Goal: Task Accomplishment & Management: Use online tool/utility

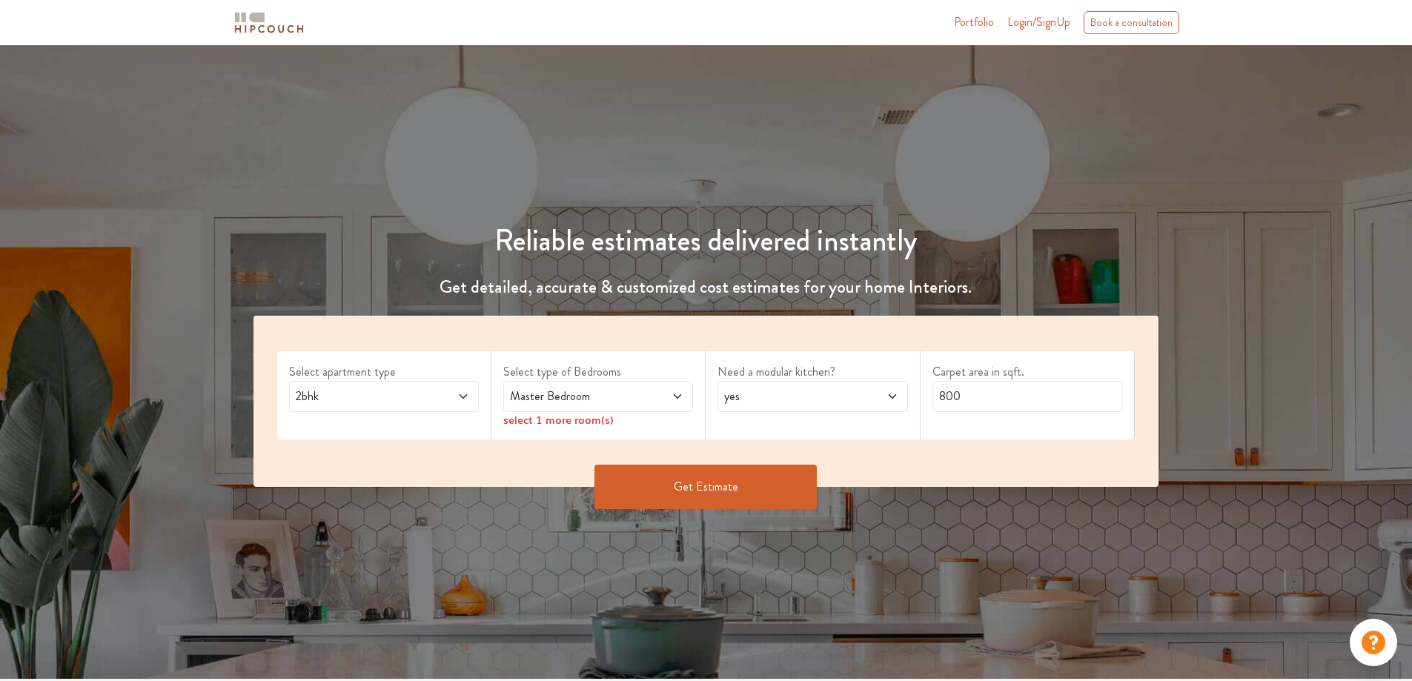
click at [353, 400] on span "2bhk" at bounding box center [359, 397] width 133 height 18
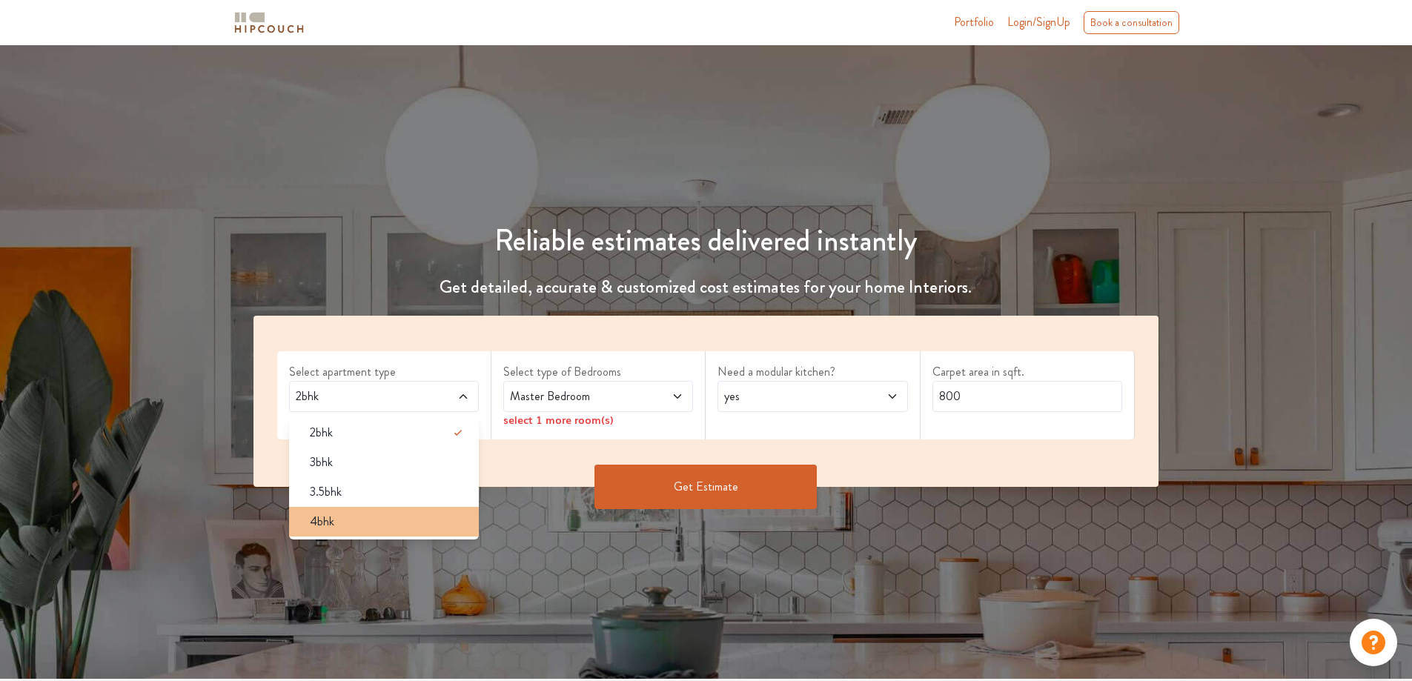
click at [347, 520] on div "4bhk" at bounding box center [388, 522] width 181 height 18
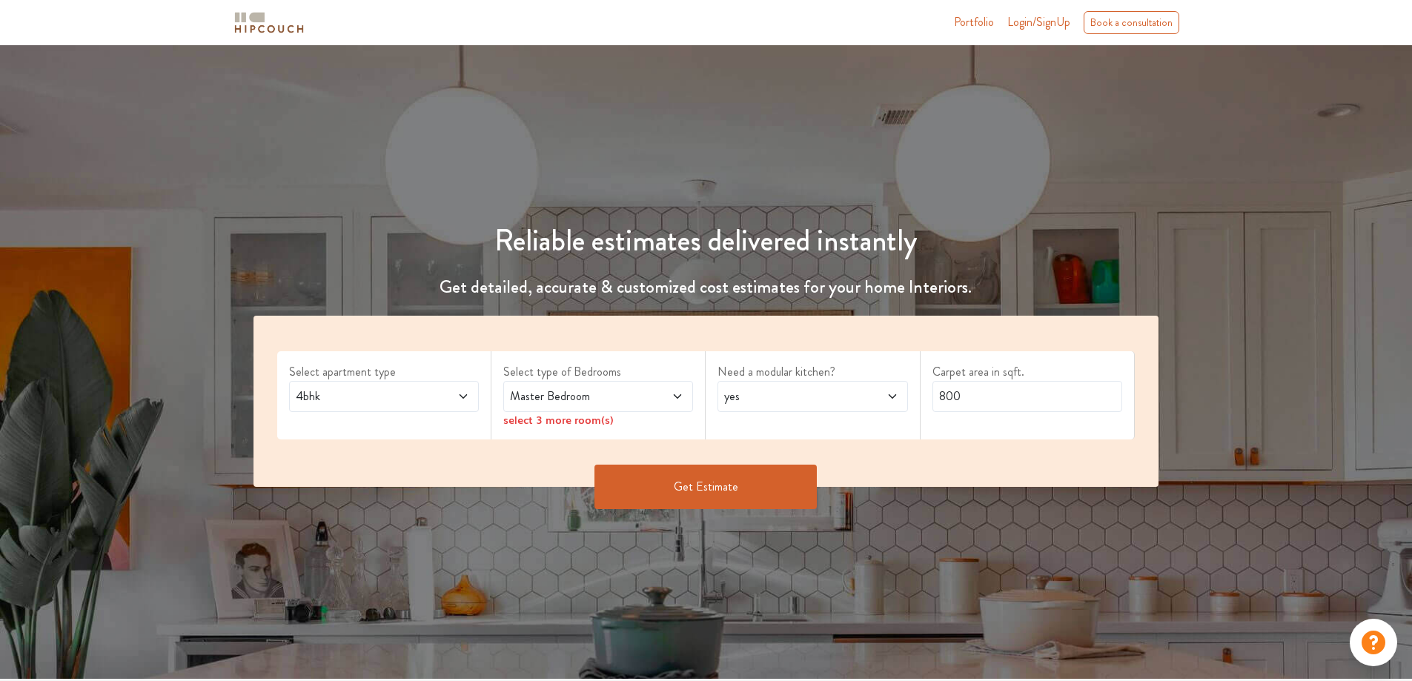
click at [570, 394] on span "Master Bedroom" at bounding box center [573, 397] width 133 height 18
click at [594, 396] on span "Master Bedroom" at bounding box center [573, 397] width 133 height 18
click at [751, 403] on span "yes" at bounding box center [787, 397] width 133 height 18
drag, startPoint x: 769, startPoint y: 397, endPoint x: 791, endPoint y: 397, distance: 22.2
click at [769, 397] on span "yes" at bounding box center [787, 397] width 133 height 18
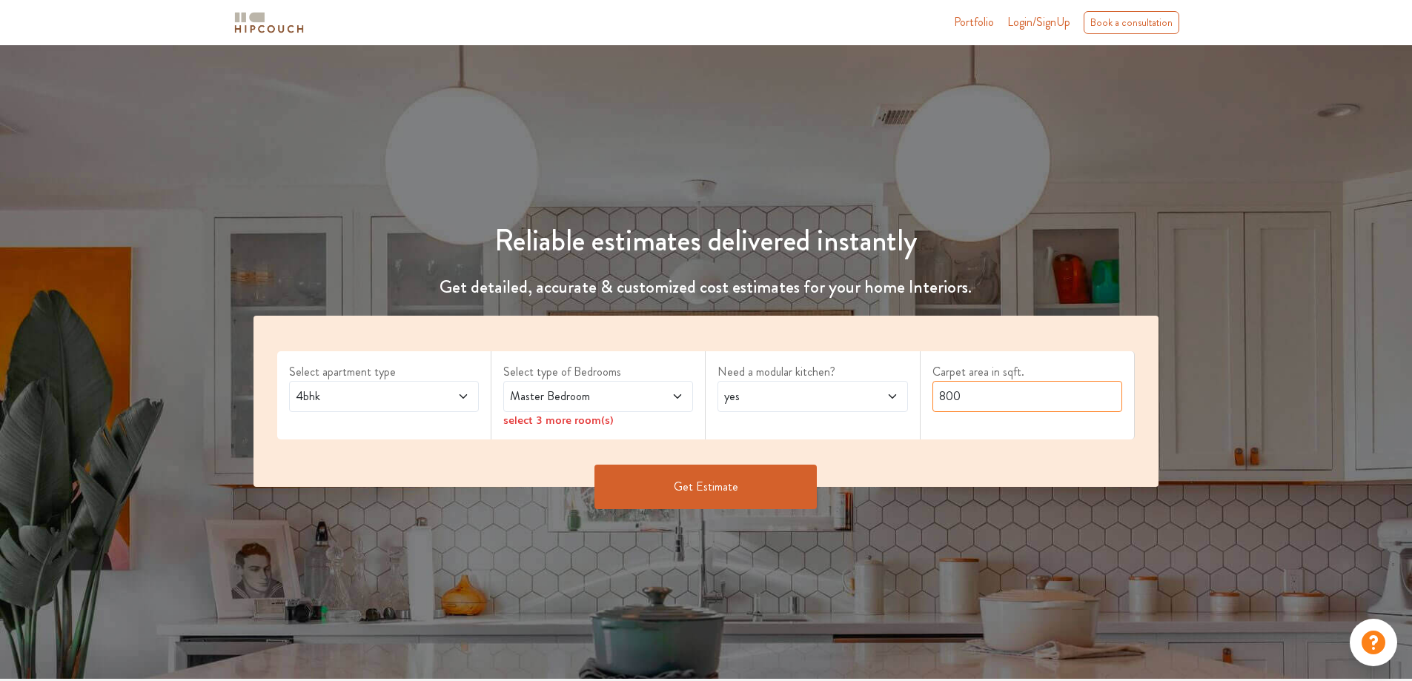
drag, startPoint x: 1029, startPoint y: 397, endPoint x: 920, endPoint y: 400, distance: 109.0
click at [920, 400] on div "Carpet area in sqft. 800" at bounding box center [1027, 395] width 214 height 88
type input "3000"
click at [788, 470] on button "Get Estimate" at bounding box center [705, 487] width 222 height 44
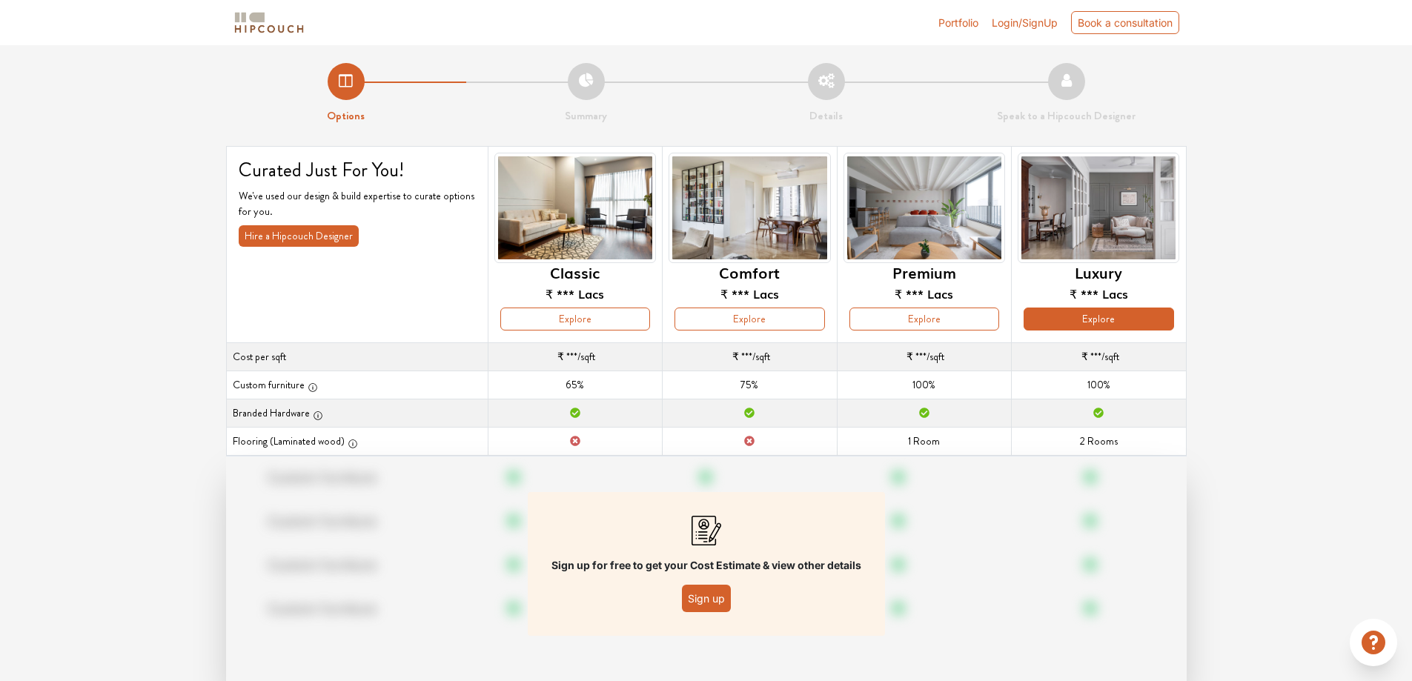
click at [1072, 321] on button "Explore" at bounding box center [1098, 319] width 150 height 23
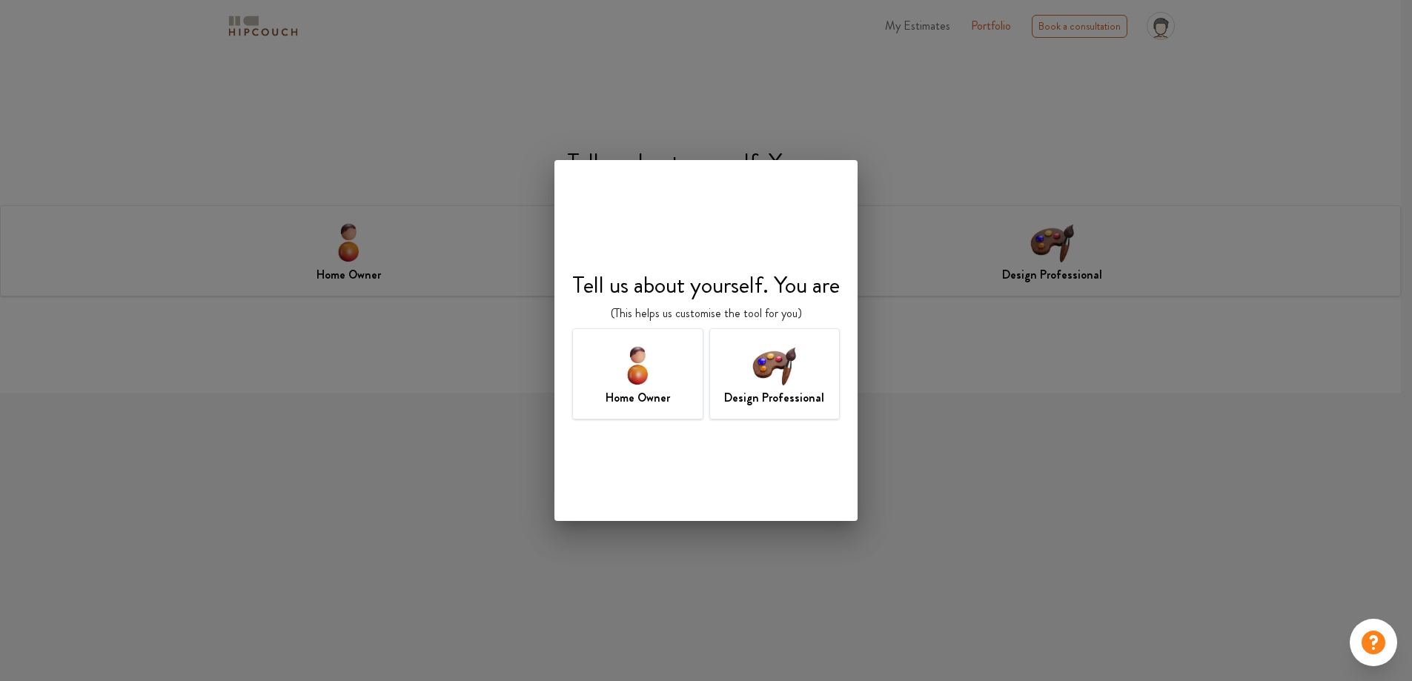
click at [751, 356] on img at bounding box center [774, 365] width 48 height 48
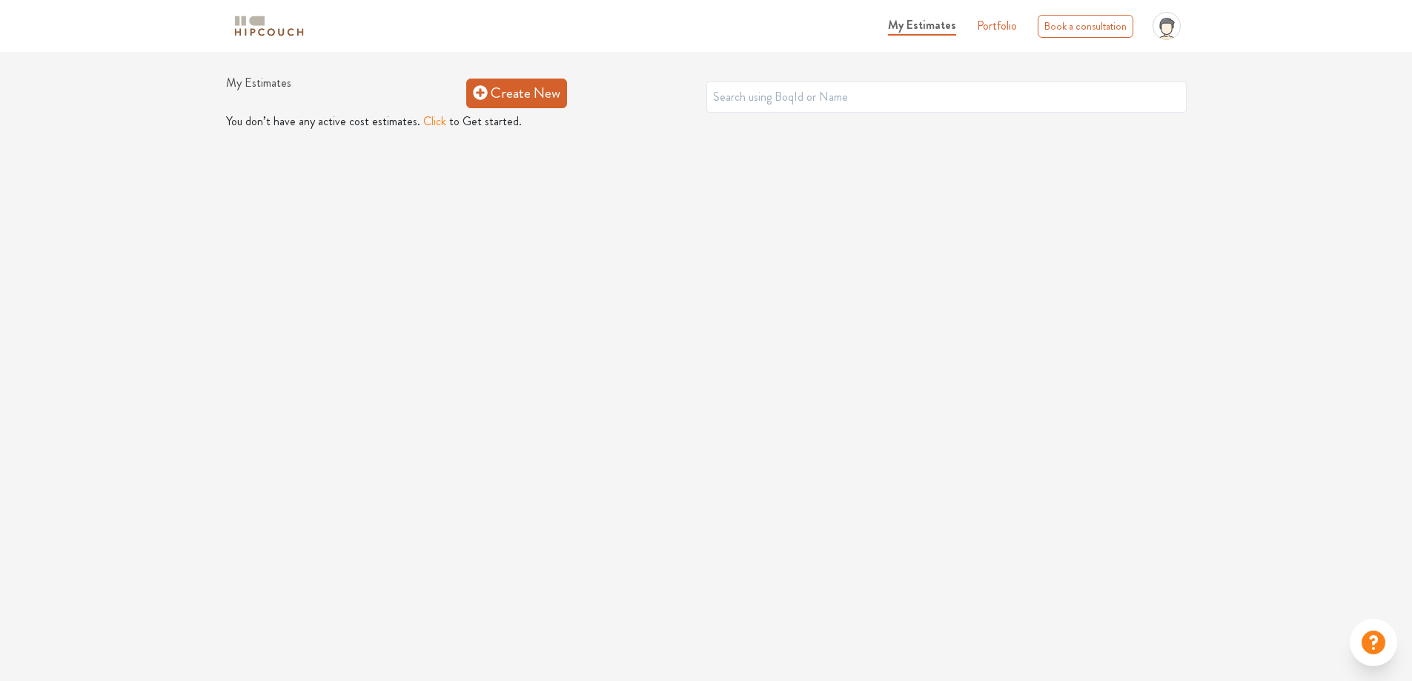
click at [488, 91] on link "Create New" at bounding box center [516, 94] width 101 height 30
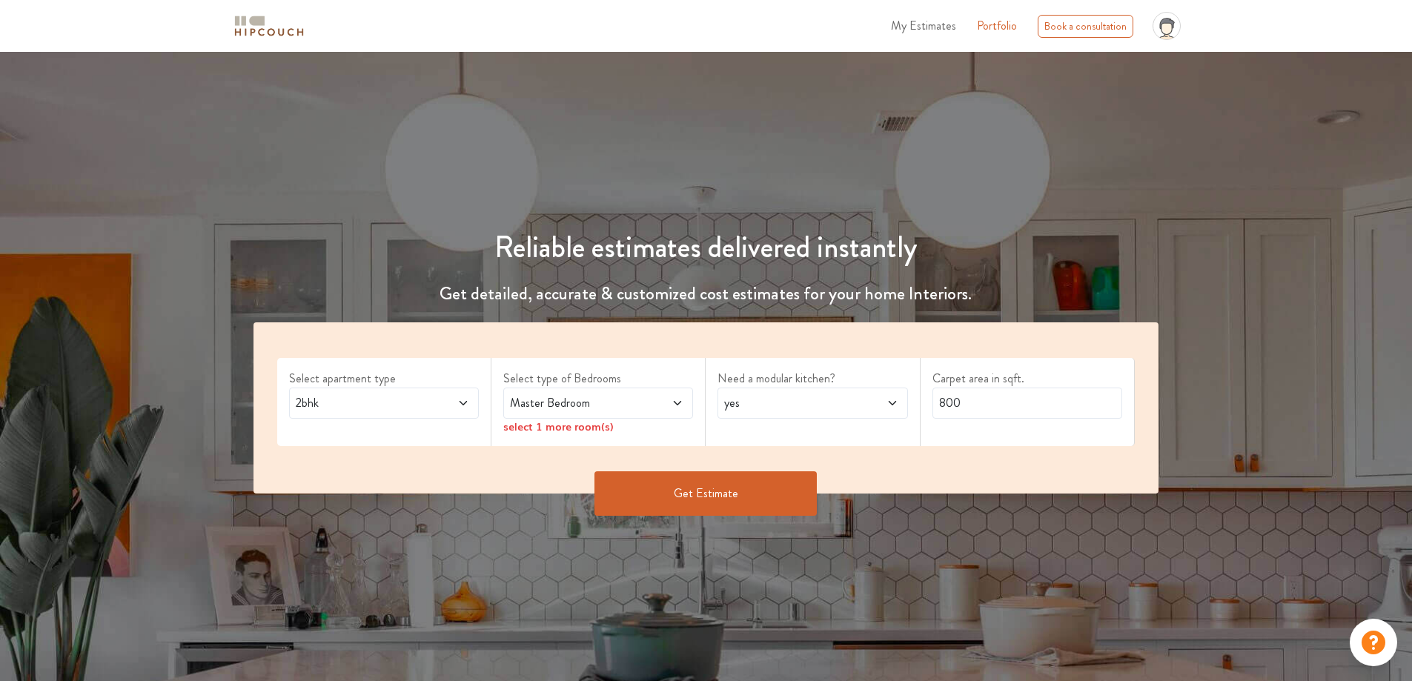
click at [392, 398] on span "2bhk" at bounding box center [359, 403] width 133 height 18
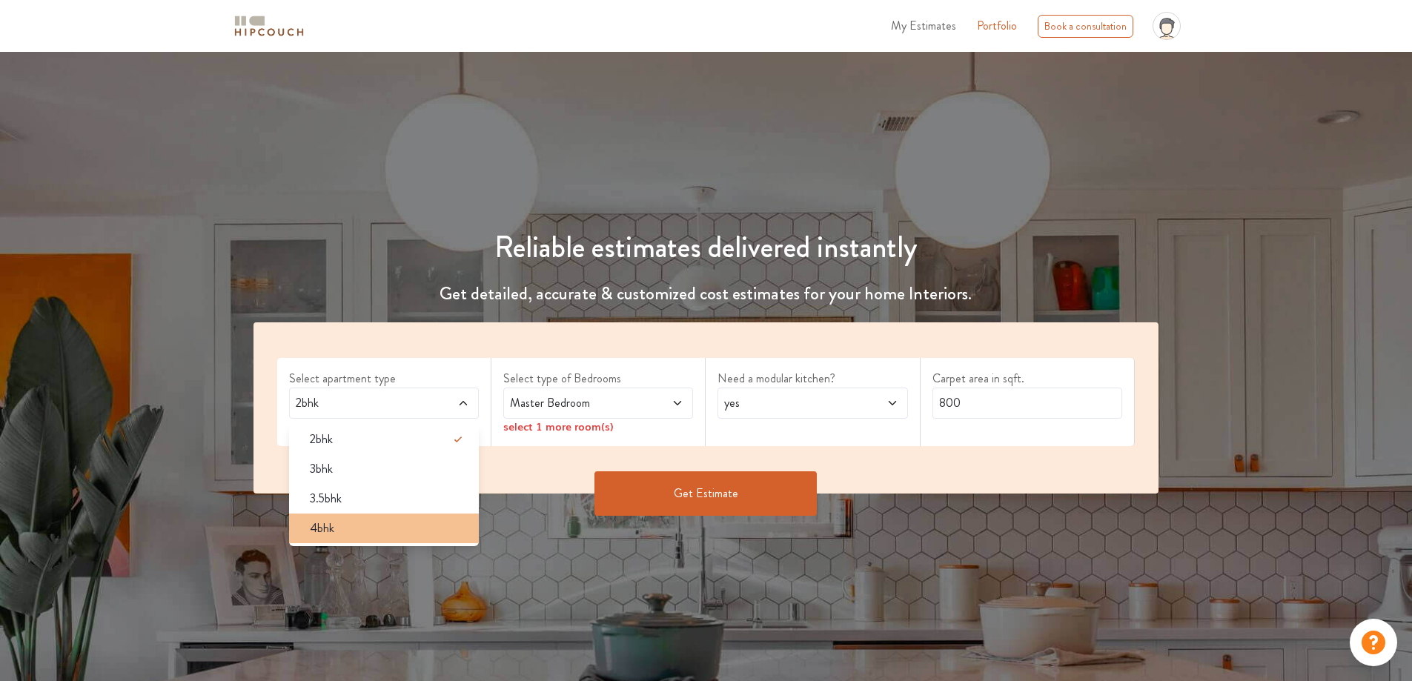
click at [383, 528] on div "4bhk" at bounding box center [388, 529] width 181 height 18
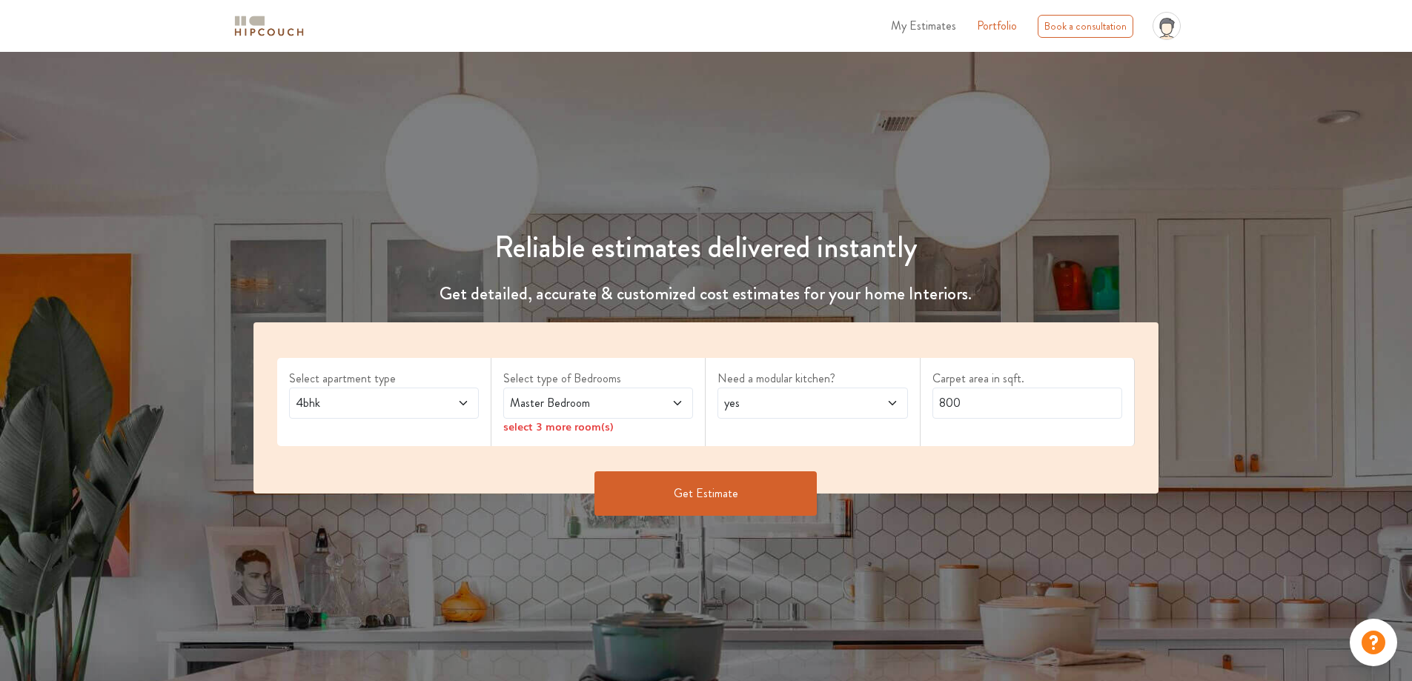
click at [771, 399] on span "yes" at bounding box center [787, 403] width 133 height 18
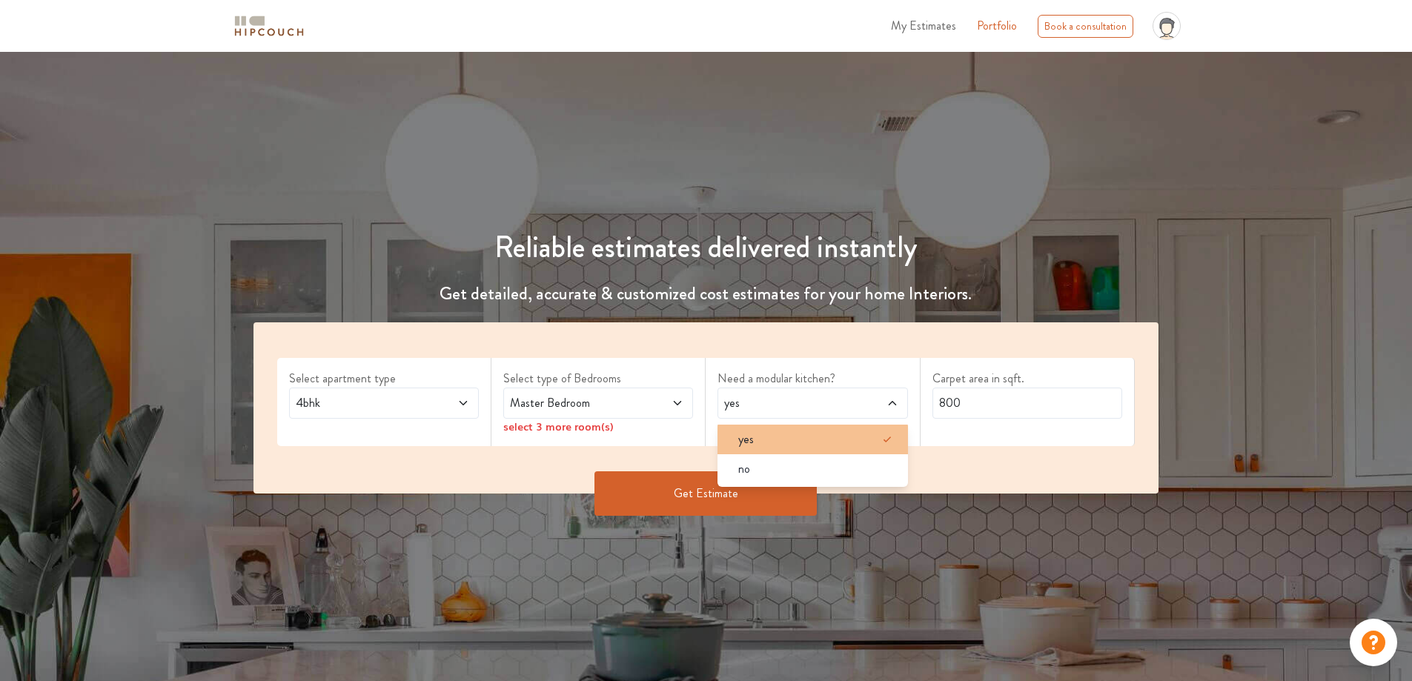
click at [774, 444] on div "yes" at bounding box center [816, 440] width 181 height 18
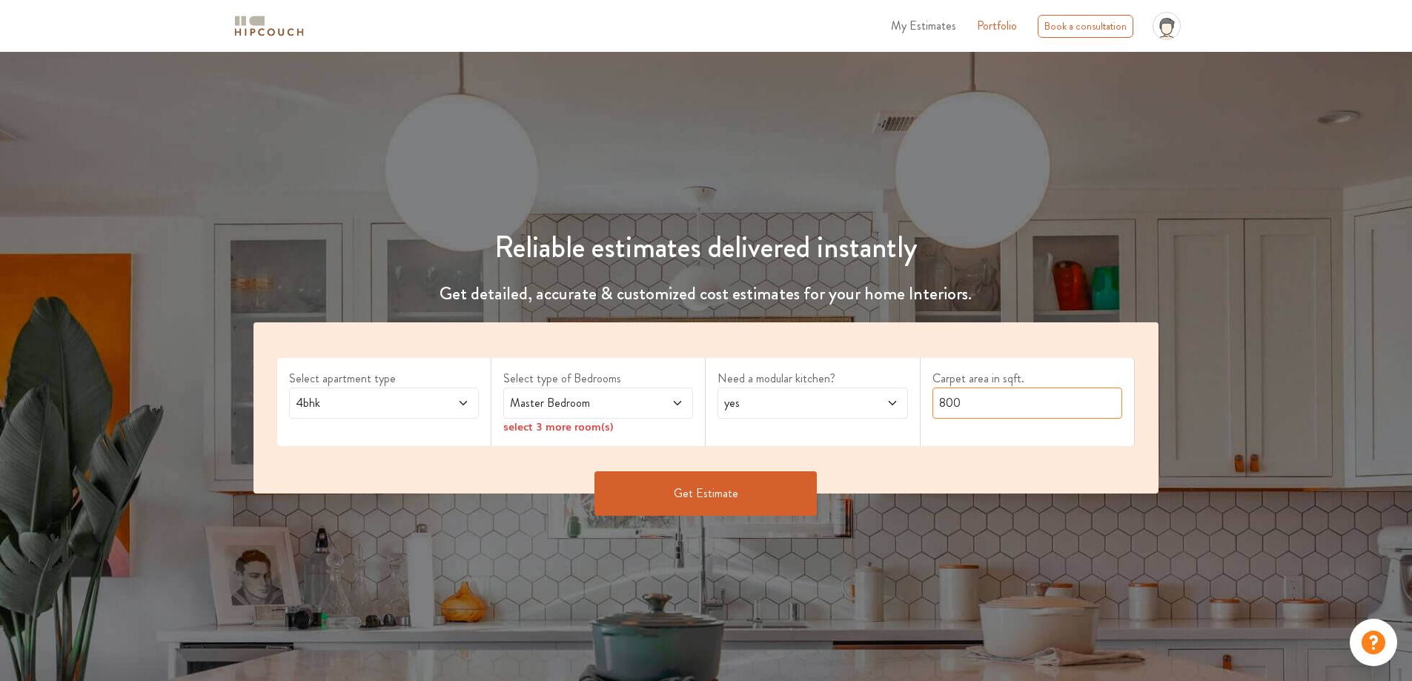
drag, startPoint x: 1014, startPoint y: 402, endPoint x: 857, endPoint y: 400, distance: 157.1
click at [857, 400] on div "Select apartment type 4bhk Select type of Bedrooms Master Bedroom select 3 more…" at bounding box center [706, 407] width 906 height 171
type input "3000"
click at [750, 477] on button "Get Estimate" at bounding box center [705, 493] width 222 height 44
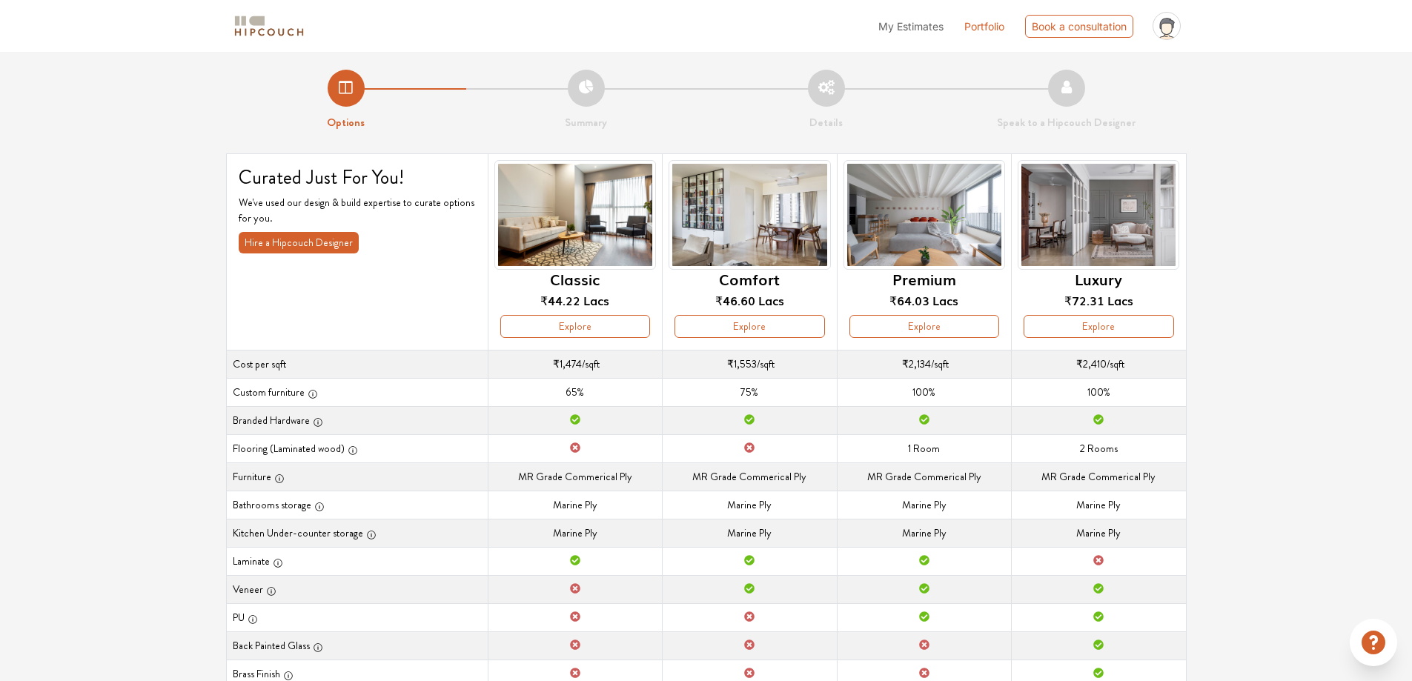
click at [1127, 323] on button "Explore" at bounding box center [1098, 326] width 150 height 23
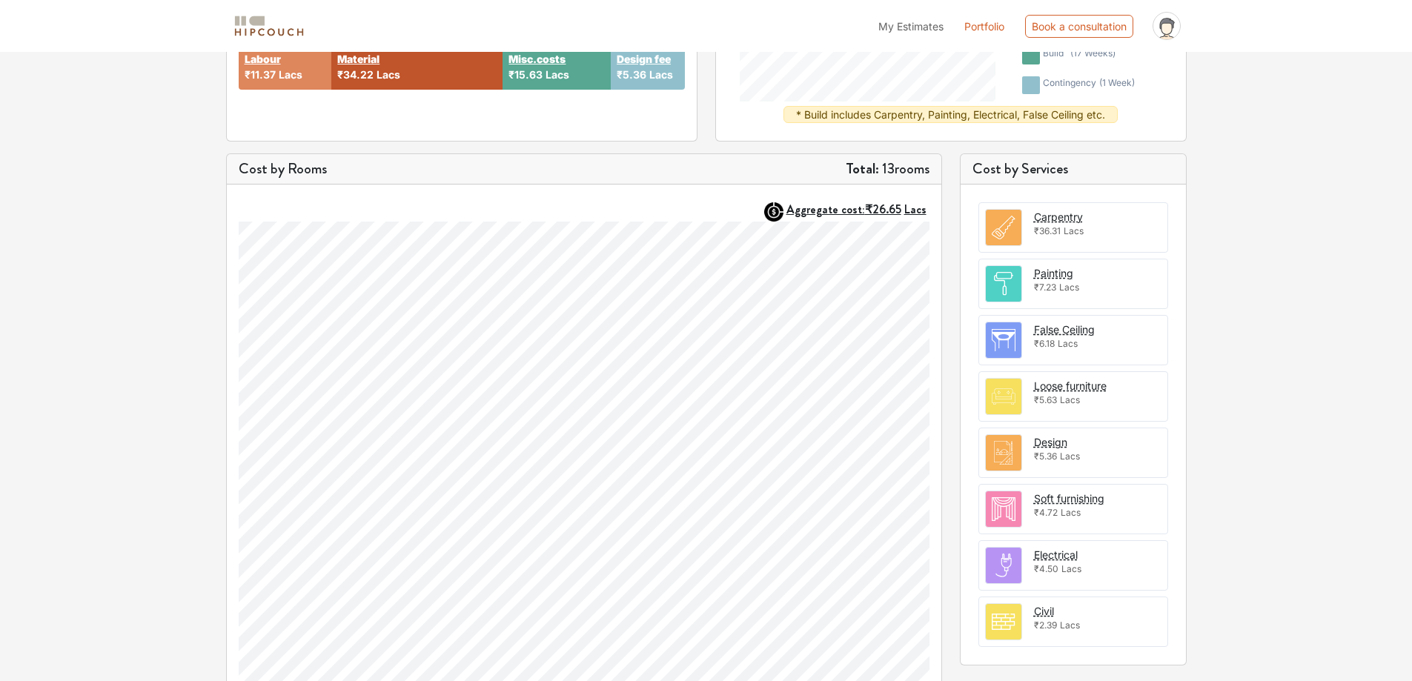
scroll to position [343, 0]
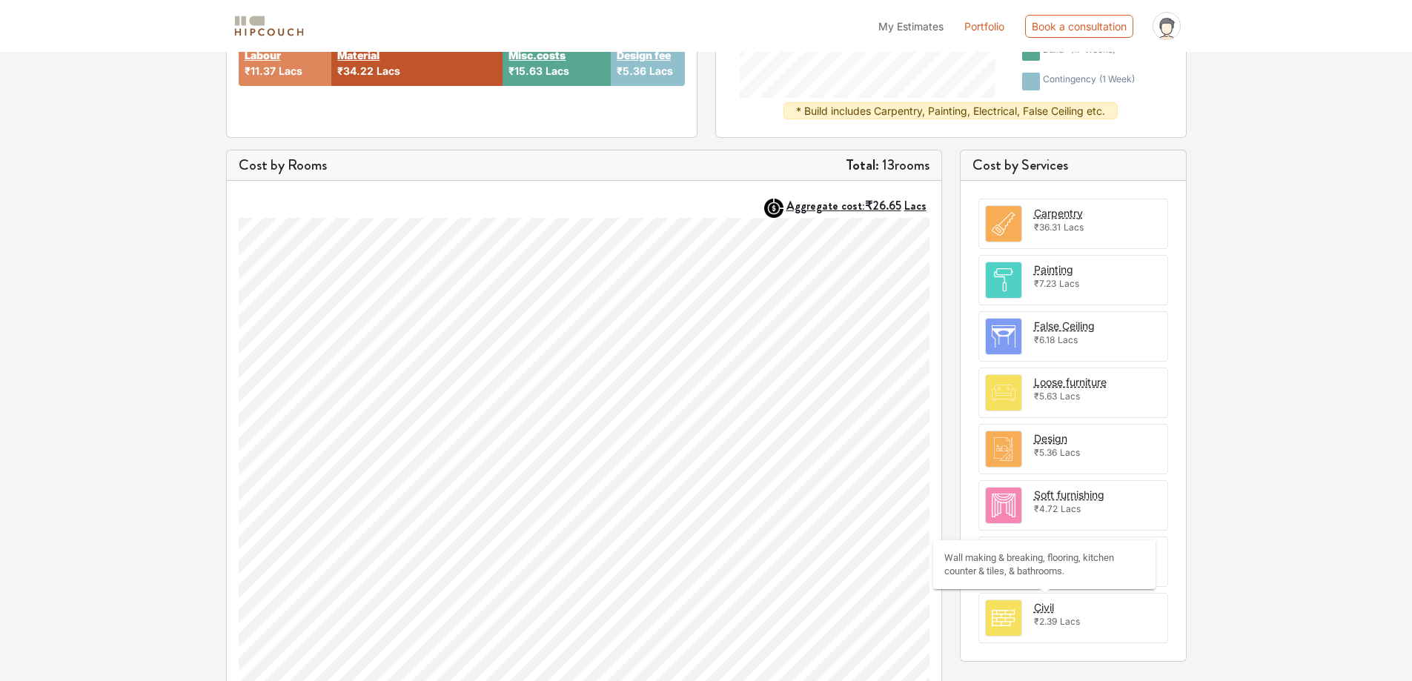
click at [1046, 607] on div "Civil" at bounding box center [1044, 608] width 20 height 16
